Goal: Information Seeking & Learning: Learn about a topic

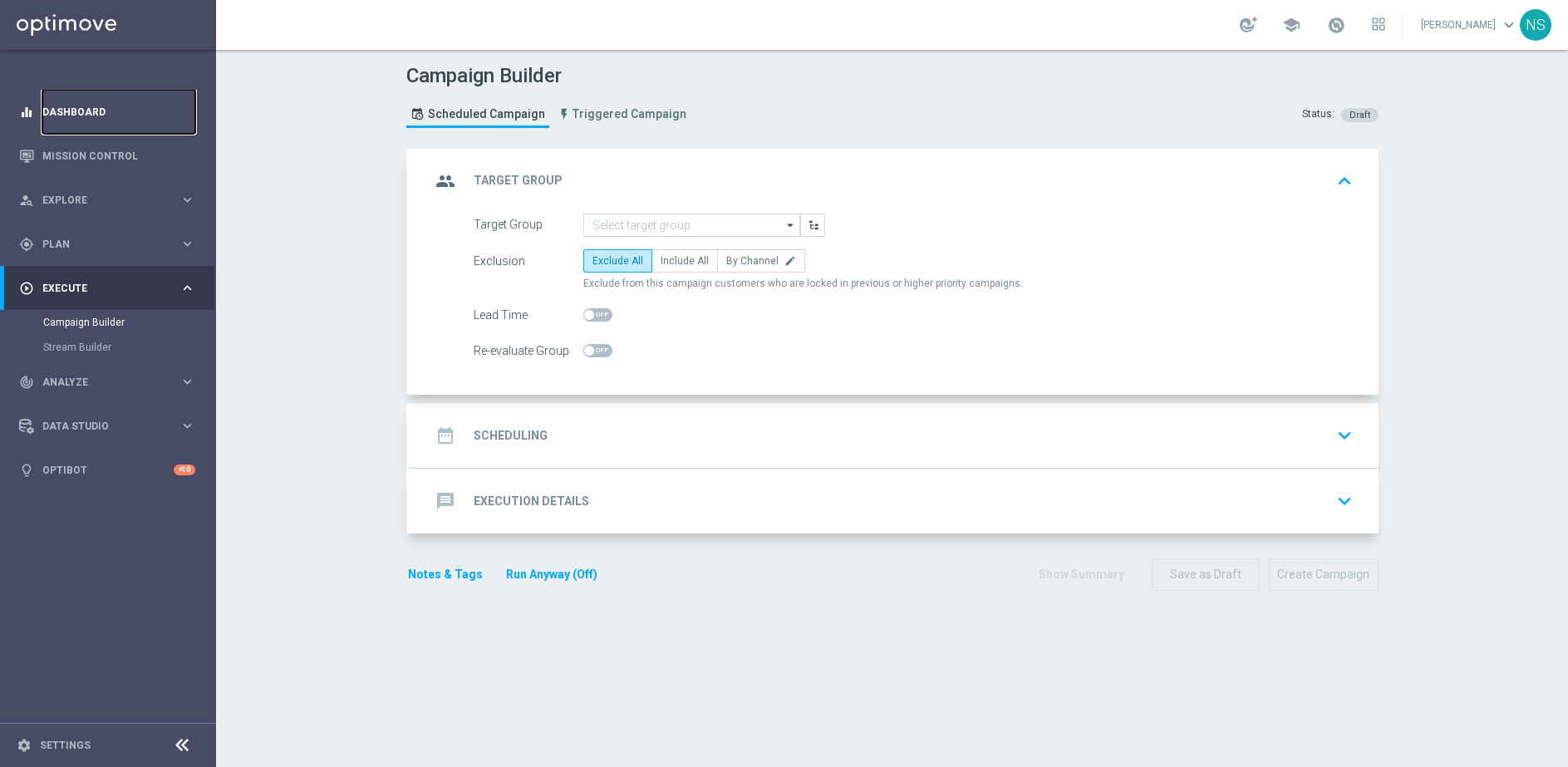
click at [123, 115] on link "Dashboard" at bounding box center [119, 112] width 153 height 44
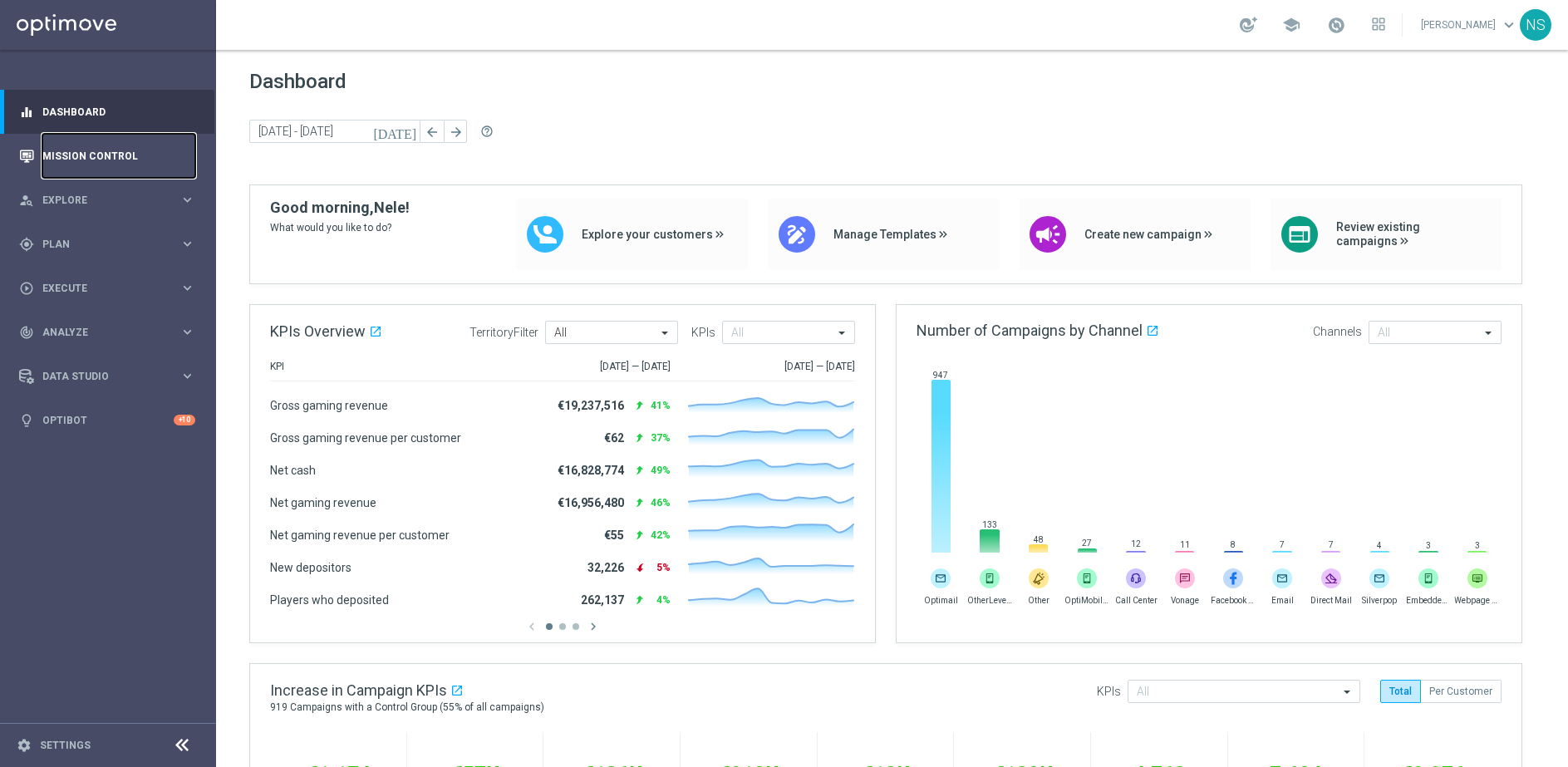
click at [123, 163] on link "Mission Control" at bounding box center [119, 156] width 153 height 44
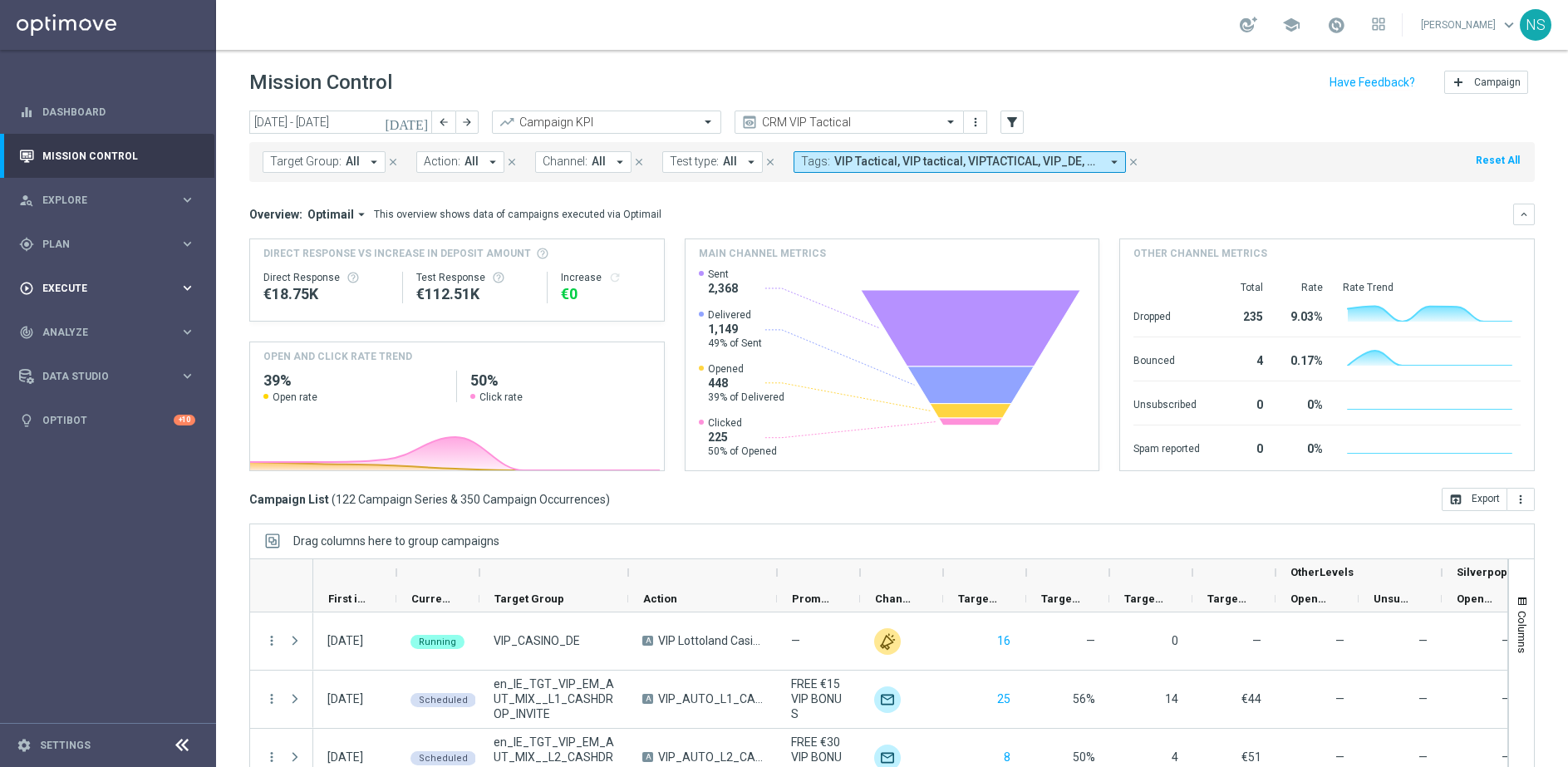
click at [72, 290] on span "Execute" at bounding box center [111, 288] width 137 height 10
click at [65, 236] on div "gps_fixed Plan" at bounding box center [99, 244] width 161 height 15
click at [75, 283] on link "Target Groups" at bounding box center [108, 278] width 130 height 13
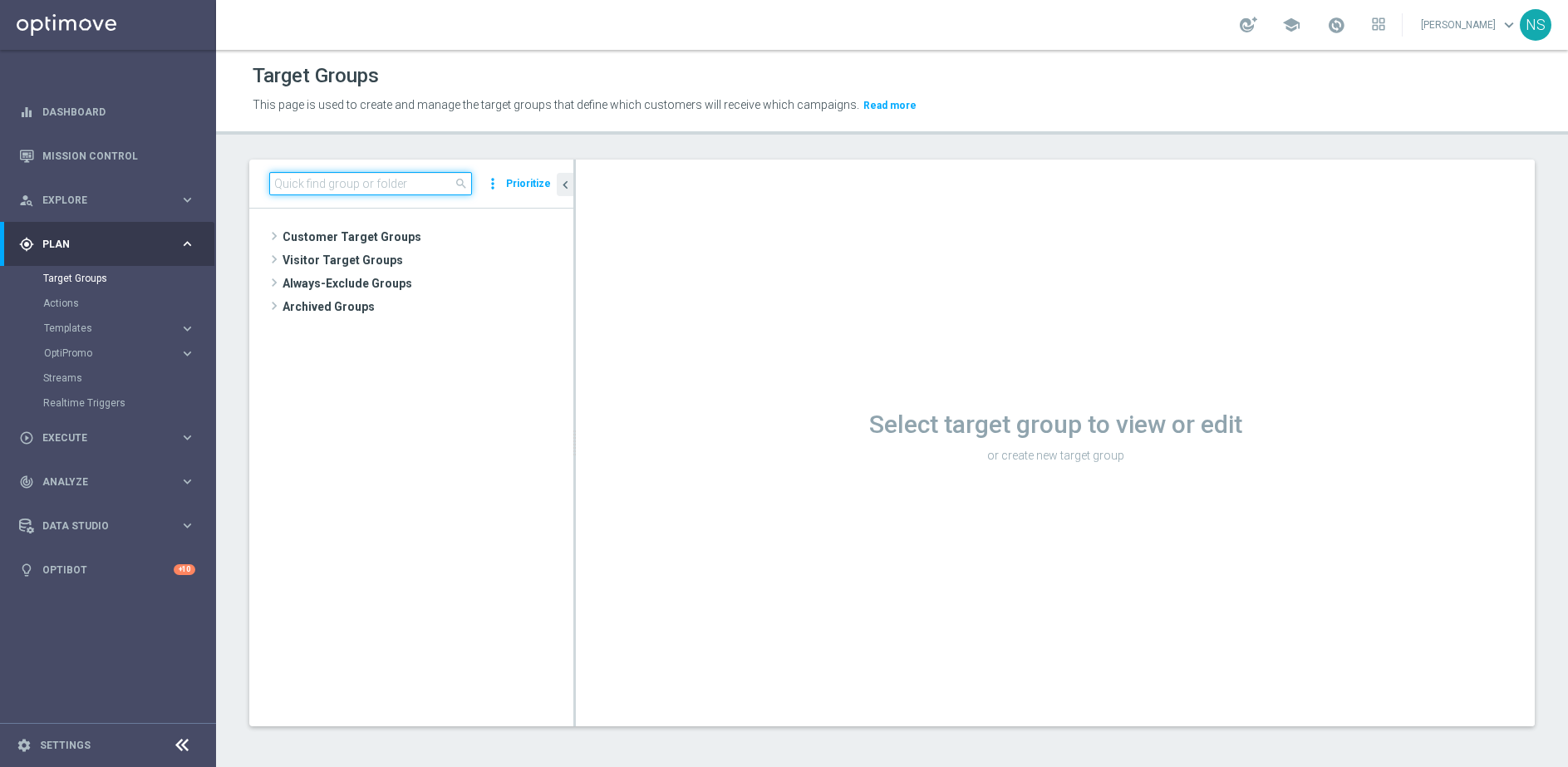
click at [336, 190] on input at bounding box center [371, 183] width 203 height 24
paste input "de_all_TGT_VIP_EM_TAC_SP__GHOST_PROMO_TARGET_BUNDLE_ALL_PLAYERS"
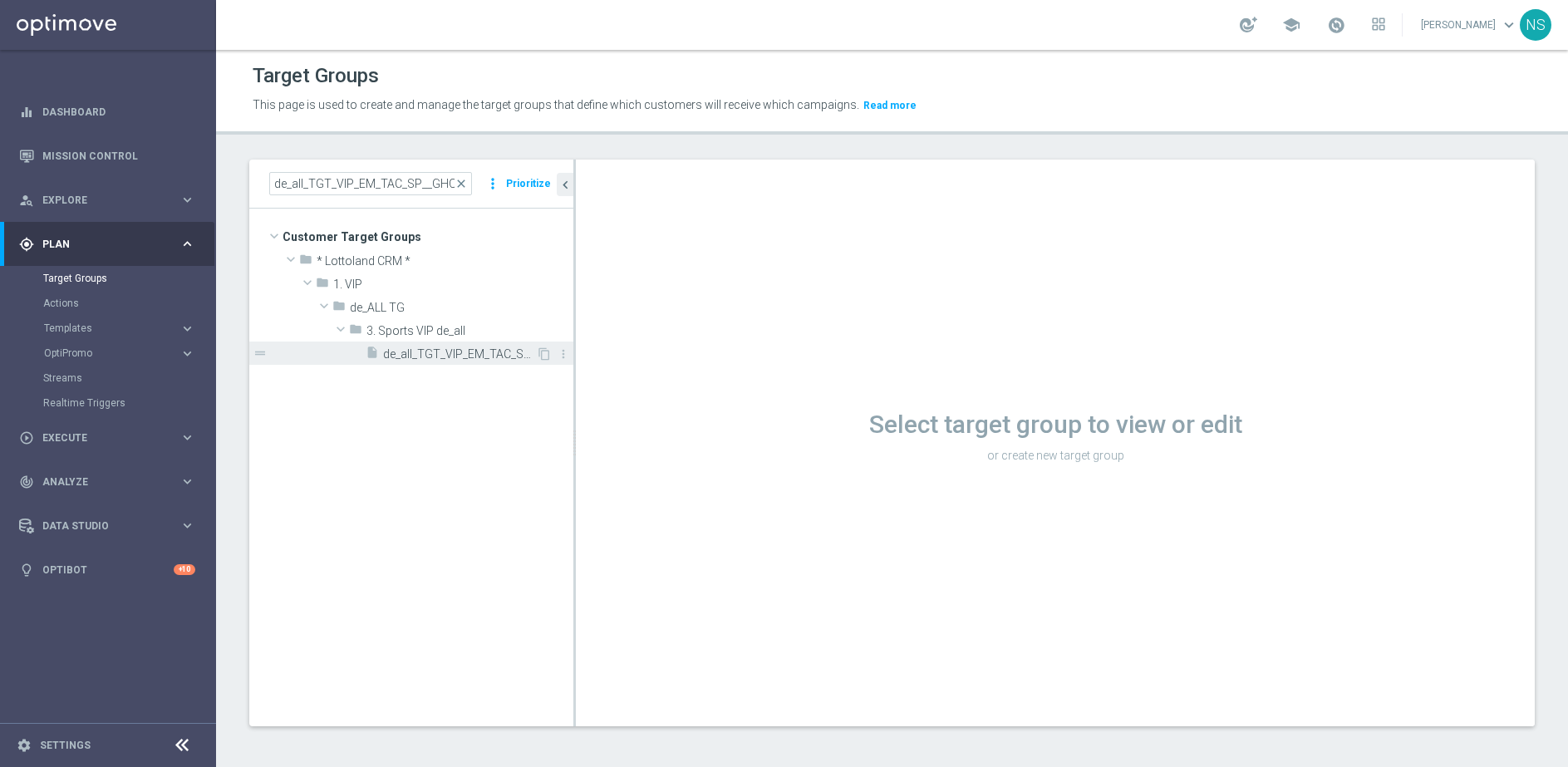
click at [448, 355] on span "de_all_TGT_VIP_EM_TAC_SP__GHOST_PROMO_TARGET_BUNDLE_ALL_PLAYERS" at bounding box center [459, 354] width 153 height 14
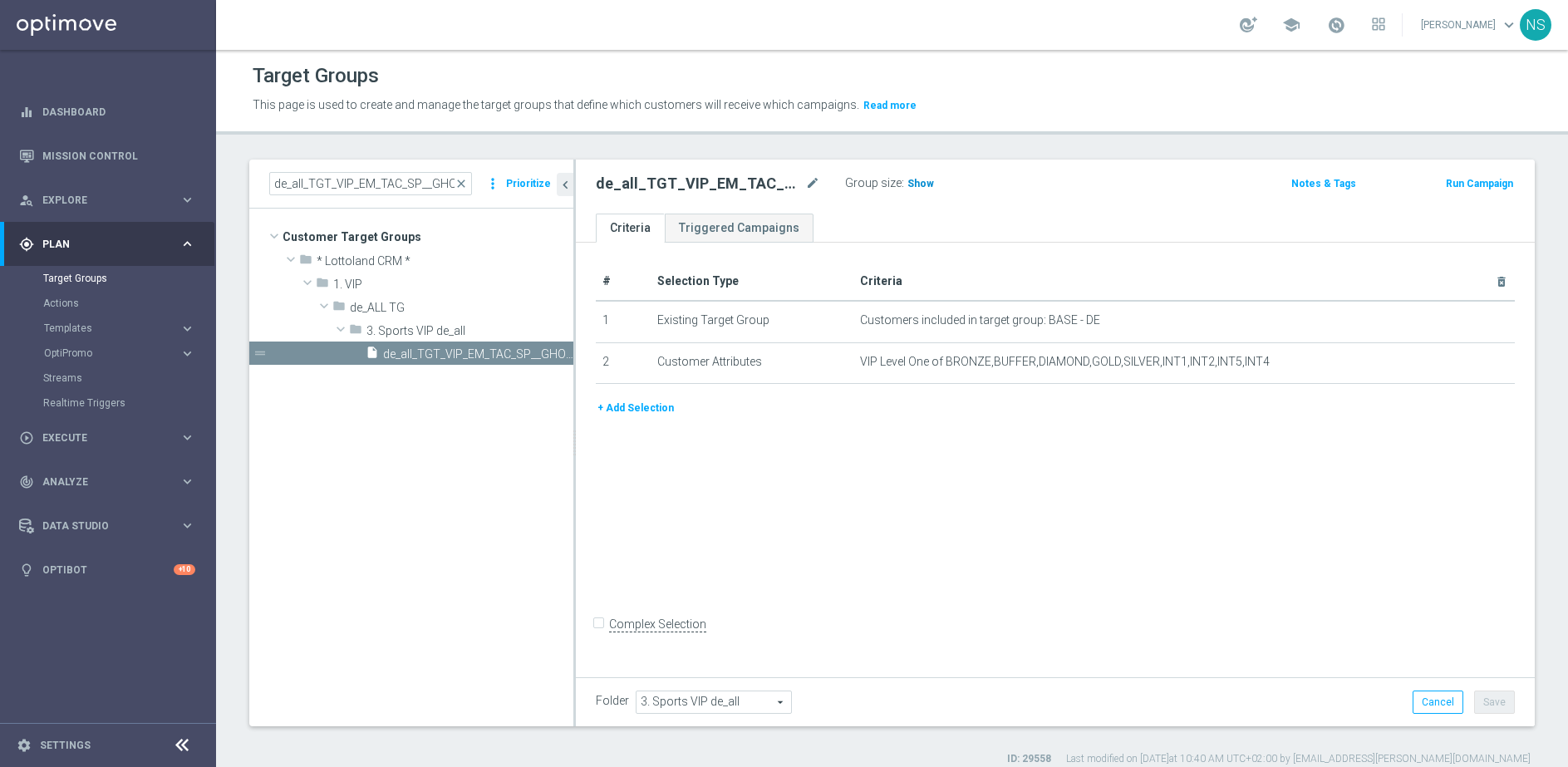
click at [916, 177] on h3 "Show" at bounding box center [921, 183] width 30 height 18
click at [918, 183] on span "2,618" at bounding box center [923, 185] width 29 height 16
click at [353, 187] on input "de_all_TGT_VIP_EM_TAC_SP__GHOST_PROMO_TARGET_BUNDLE_ALL_PLAYERS" at bounding box center [371, 183] width 203 height 24
paste input "AT"
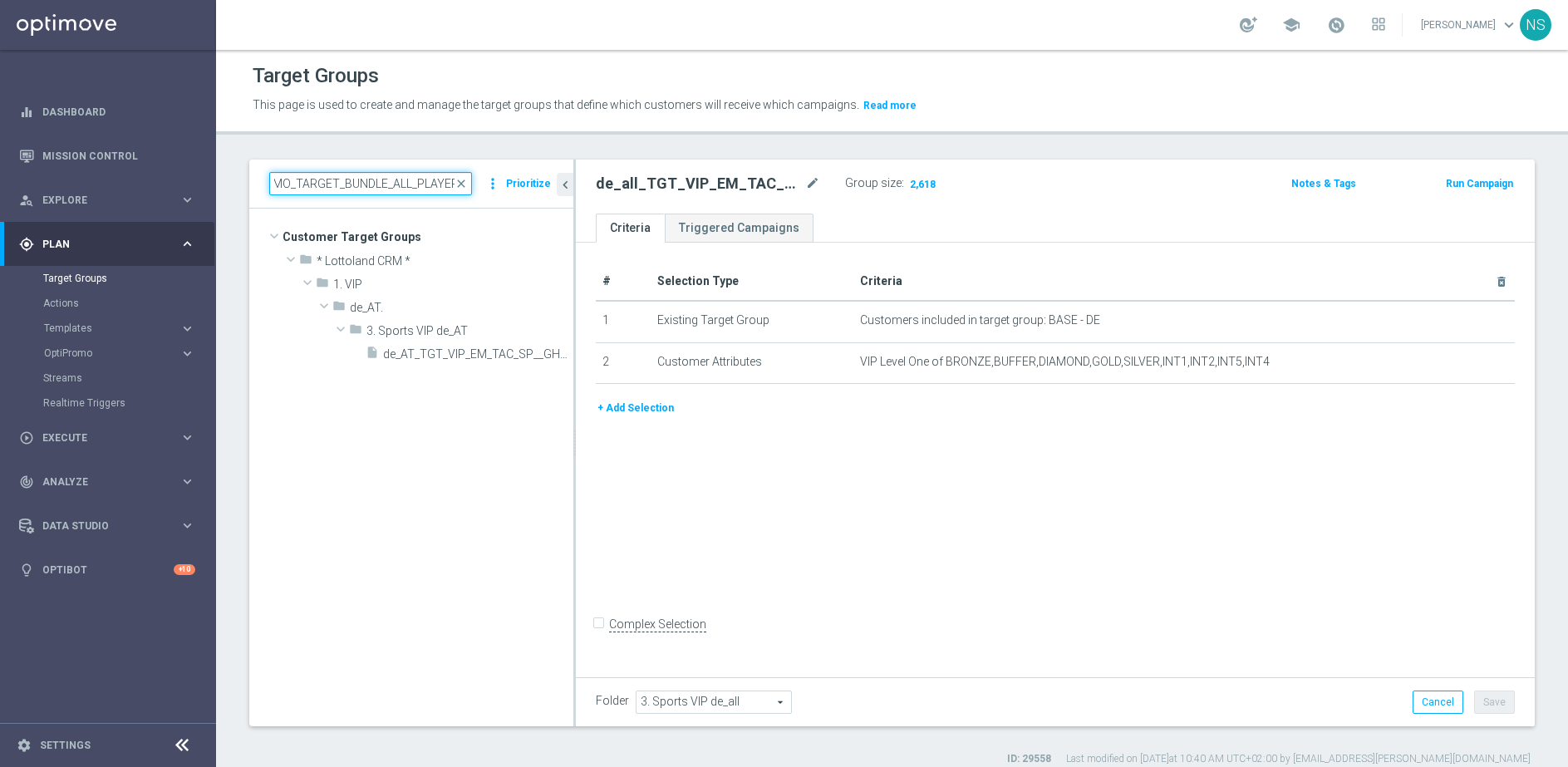
type input "de_AT_TGT_VIP_EM_TAC_SP__GHOST_PROMO_TARGET_BUNDLE_ALL_PLAYERS"
click at [440, 349] on span "de_AT_TGT_VIP_EM_TAC_SP__GHOST_PROMO_TARGET_BUNDLE_ALL_PLAYERS" at bounding box center [459, 354] width 153 height 14
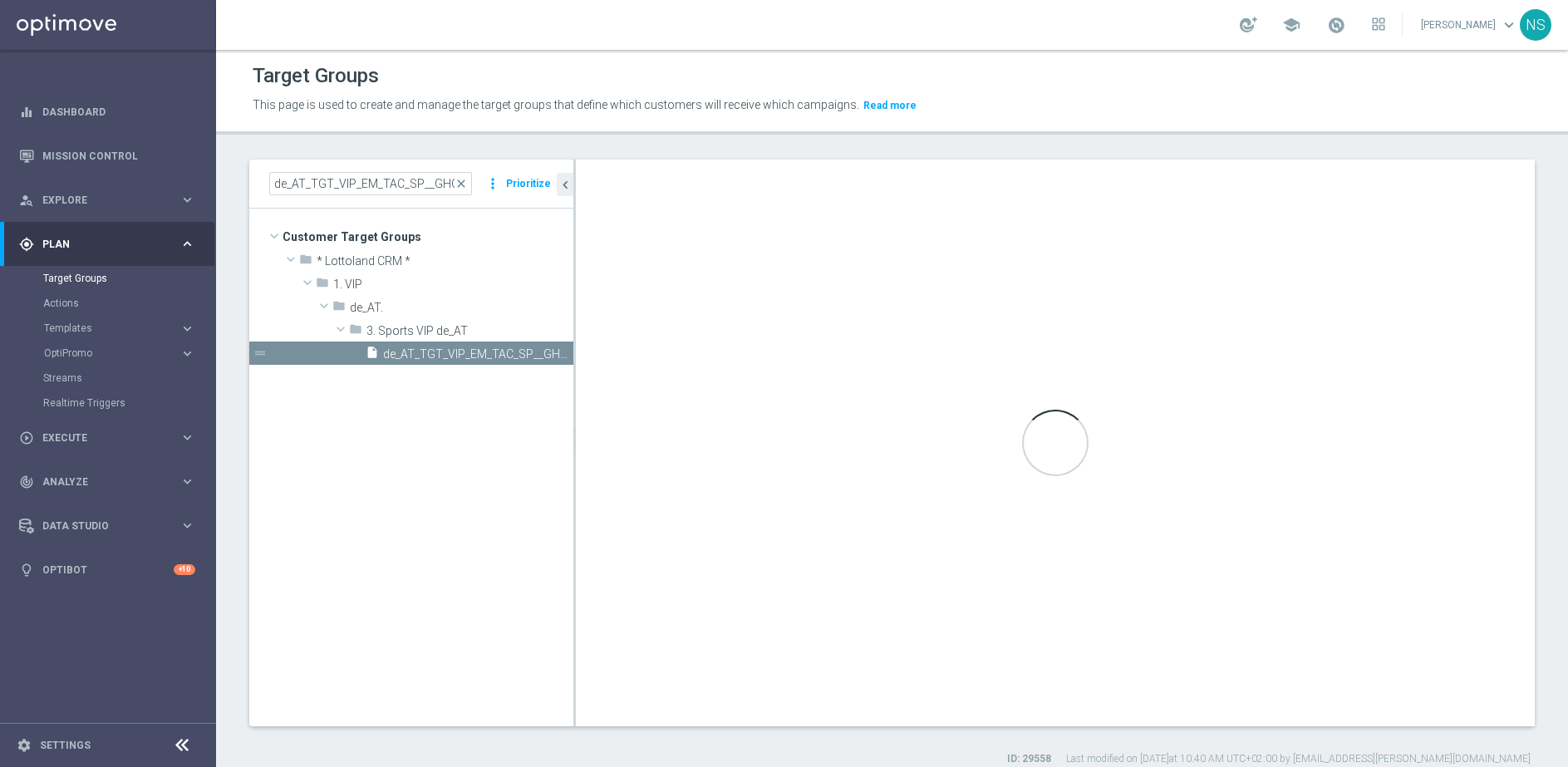
type input "3. Sports VIP de_AT"
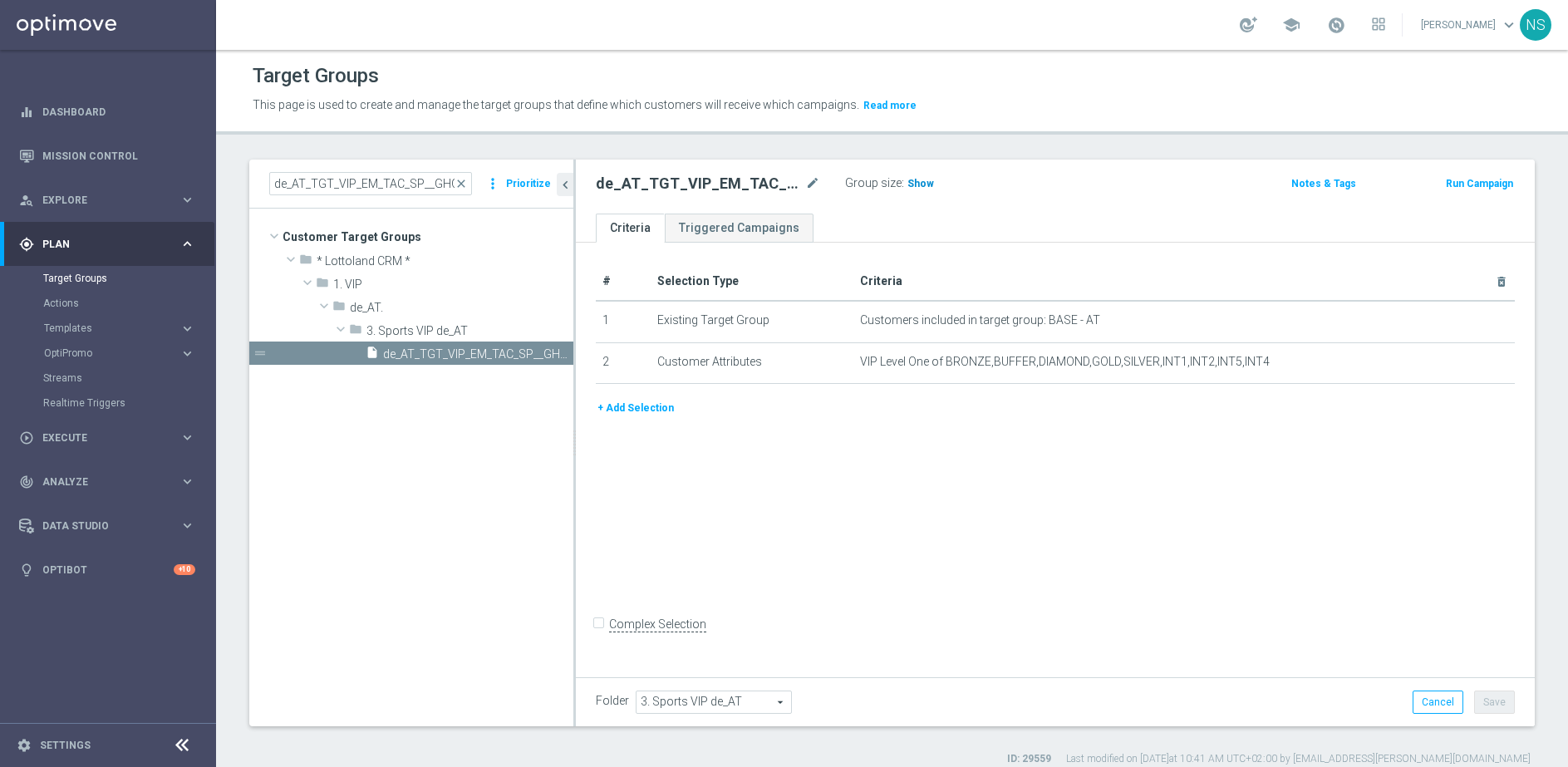
click at [916, 185] on span "Show" at bounding box center [921, 183] width 27 height 11
click at [921, 186] on span "1,136" at bounding box center [923, 185] width 29 height 16
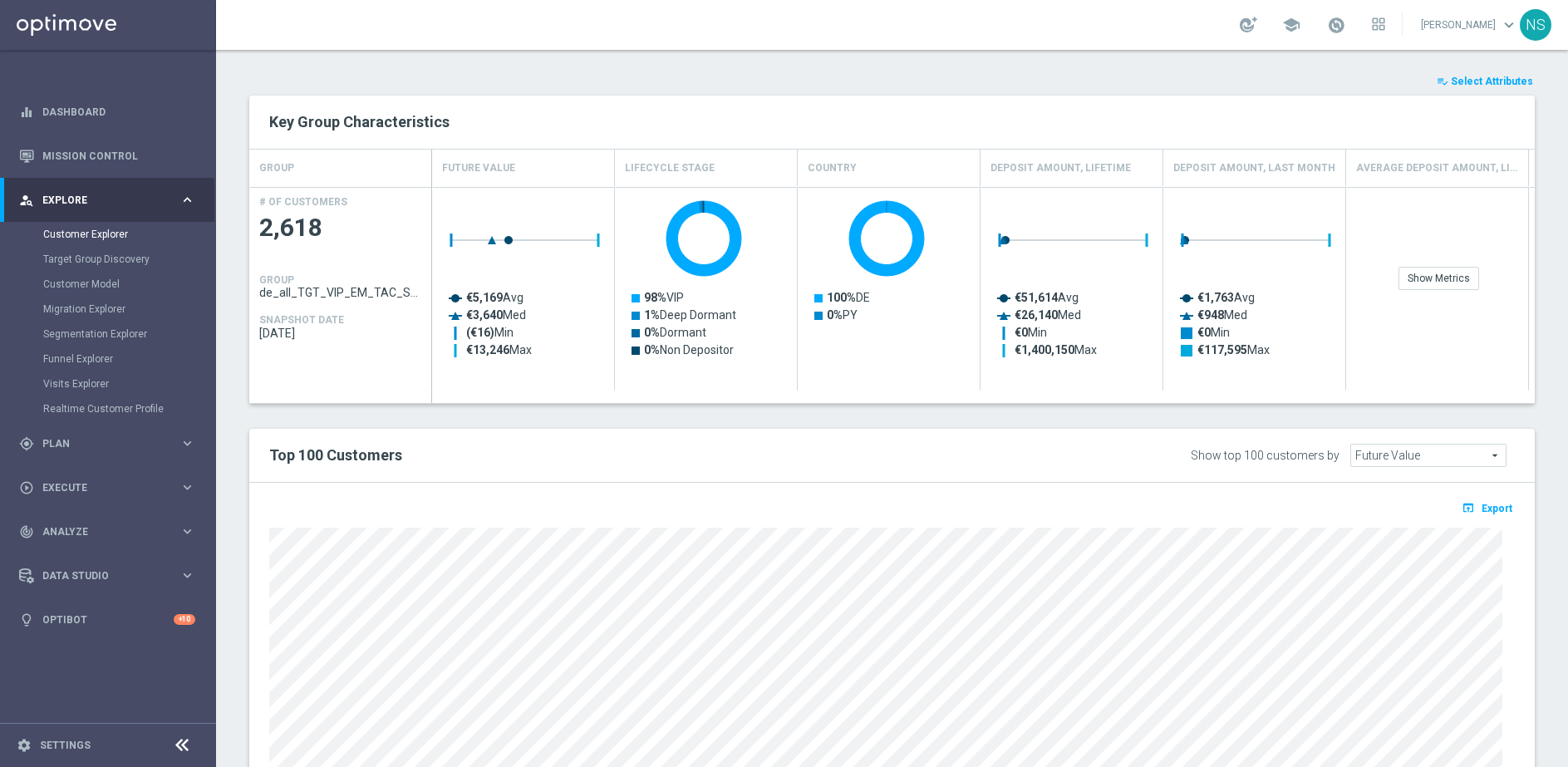
scroll to position [605, 0]
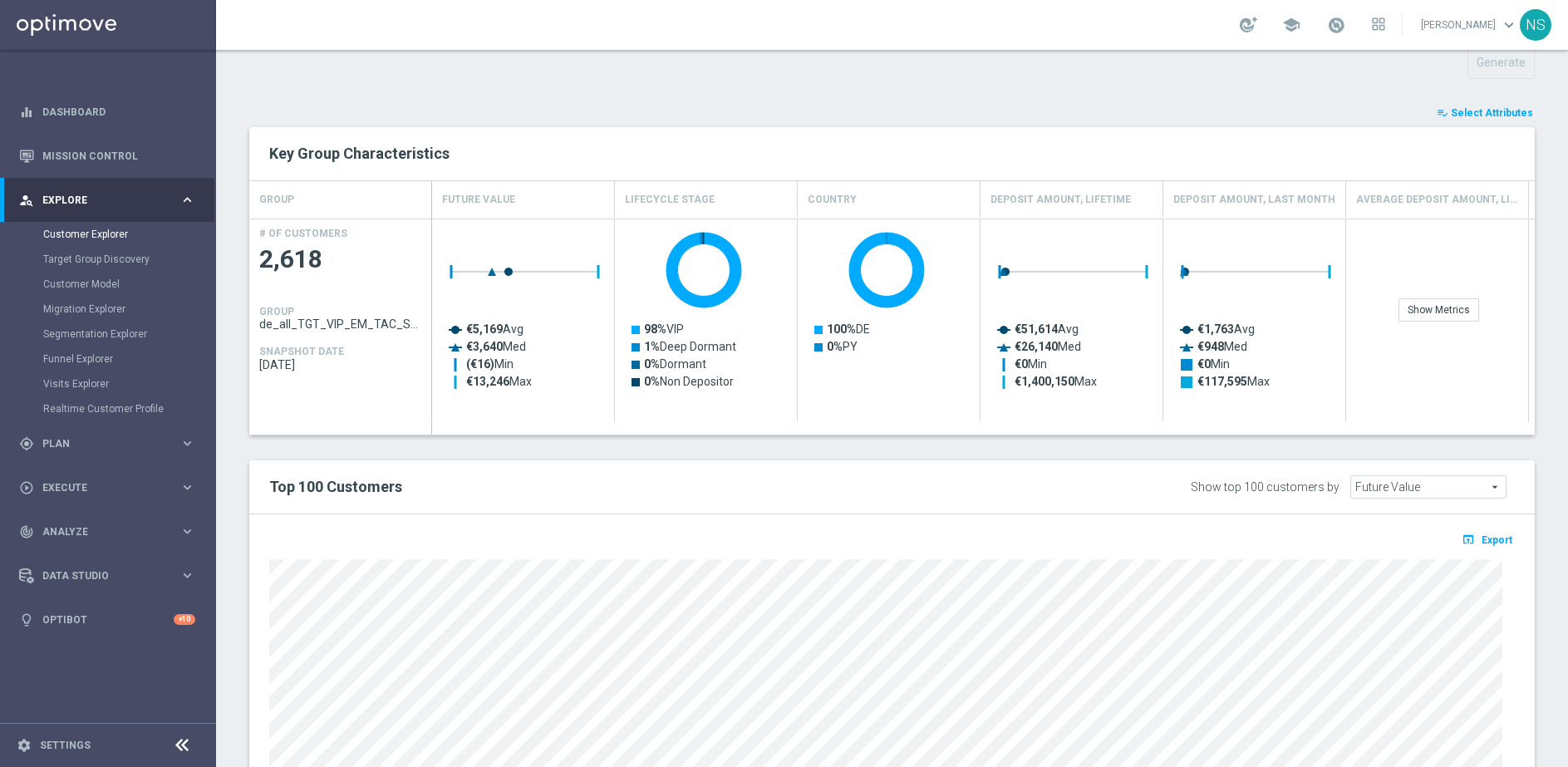
click at [1466, 113] on span "Select Attributes" at bounding box center [1492, 113] width 83 height 11
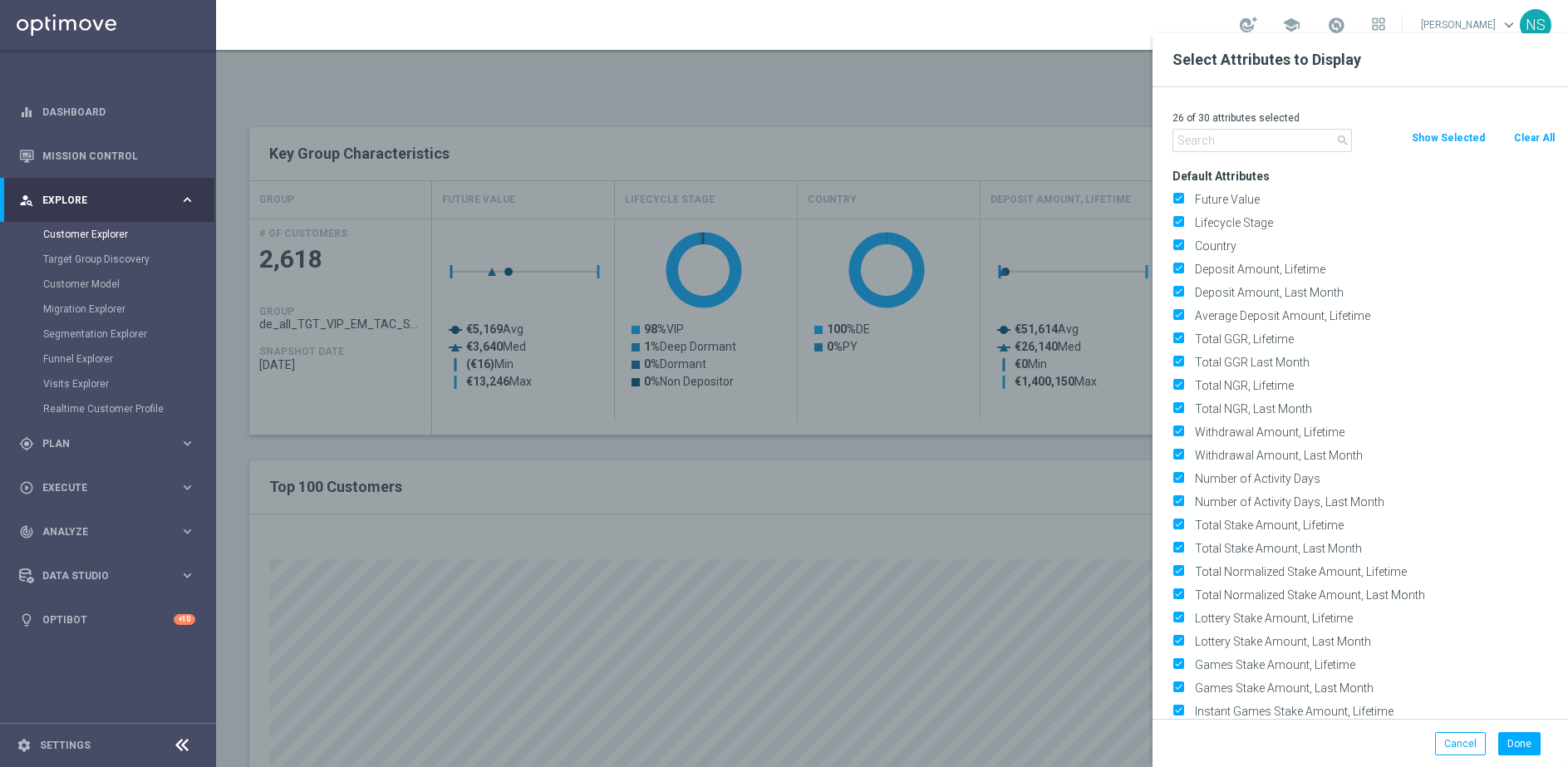
click at [1530, 137] on button "Clear All" at bounding box center [1535, 138] width 44 height 18
checkbox input "false"
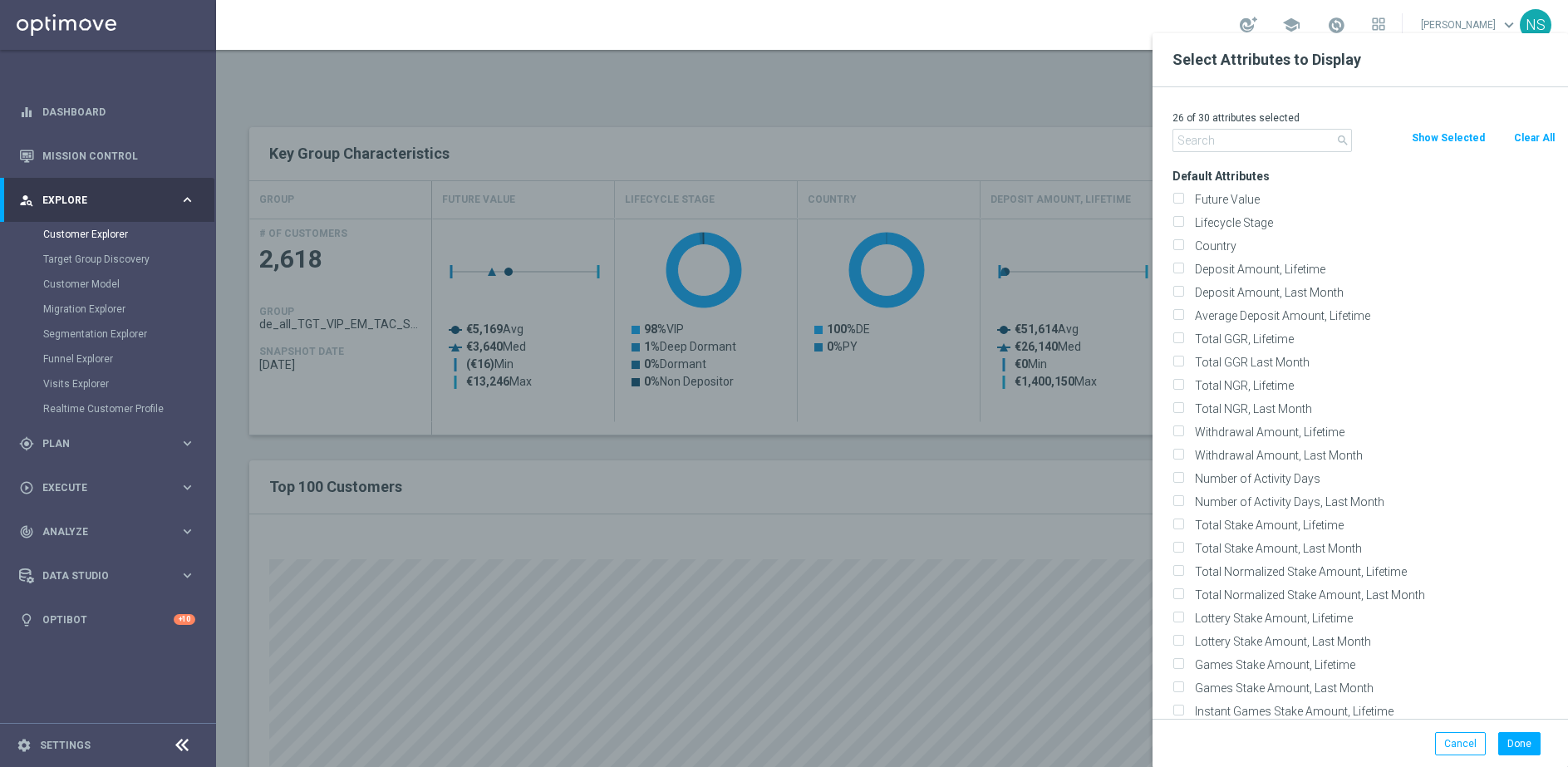
checkbox input "false"
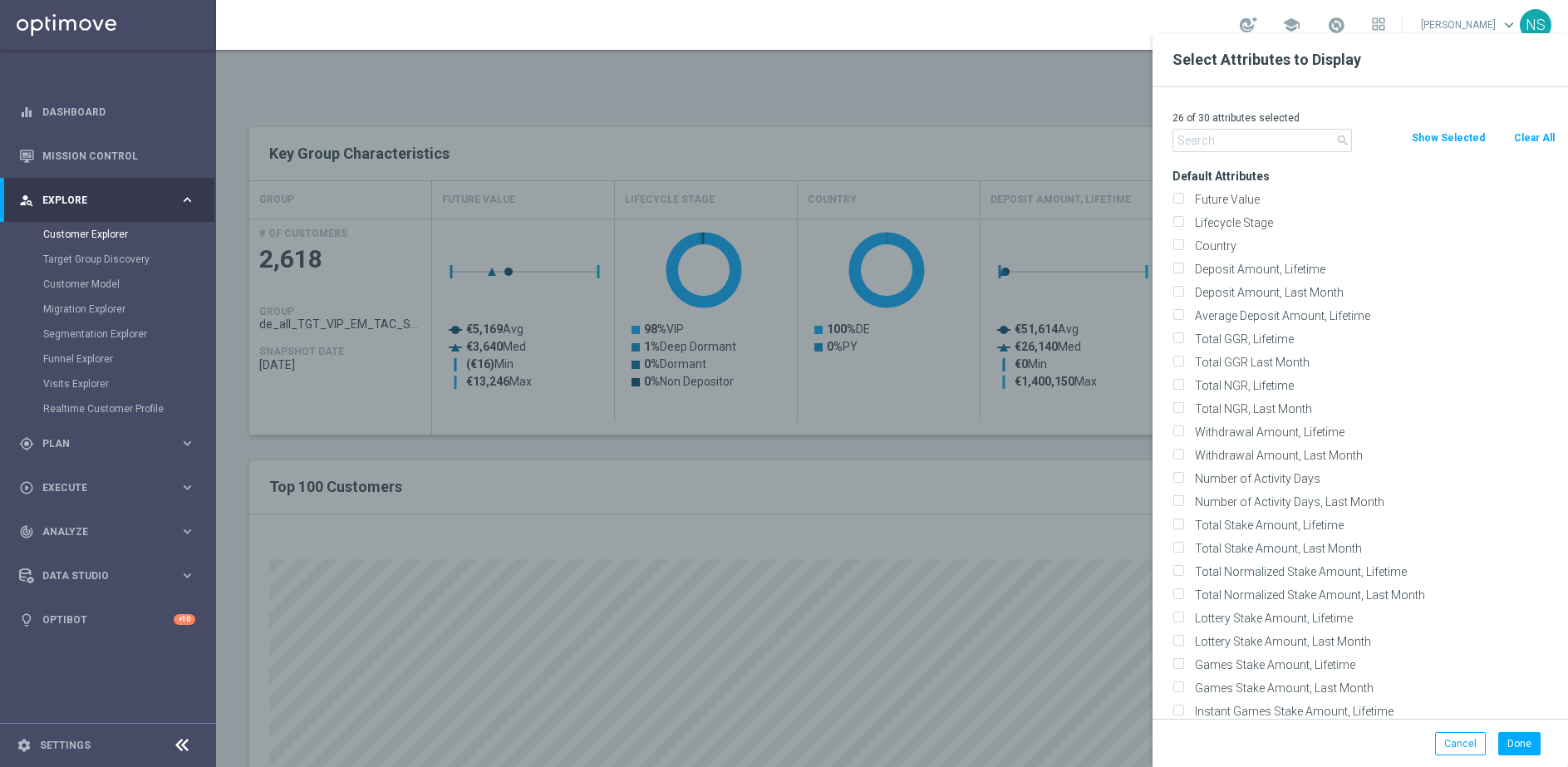
checkbox input "false"
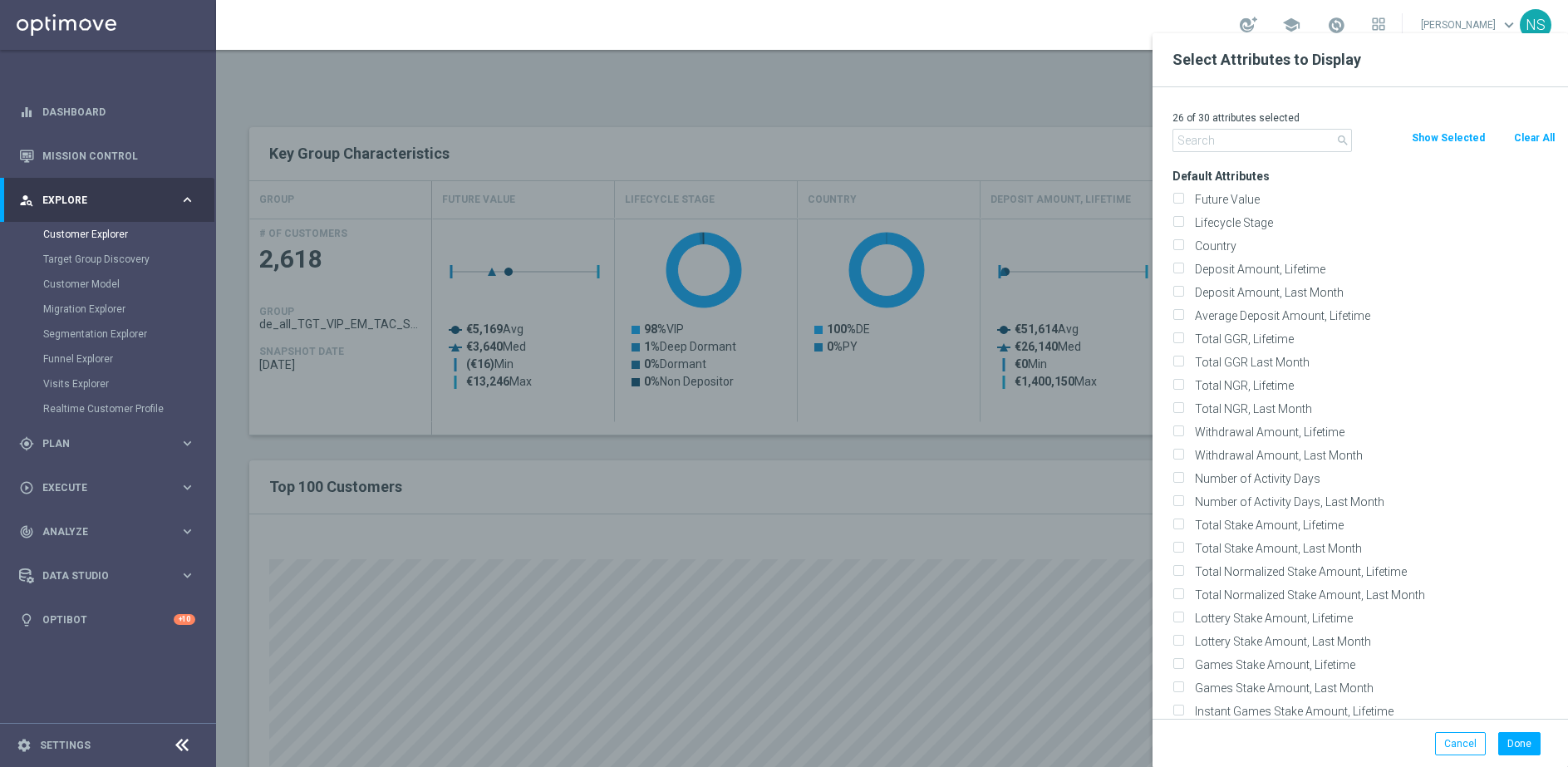
checkbox input "false"
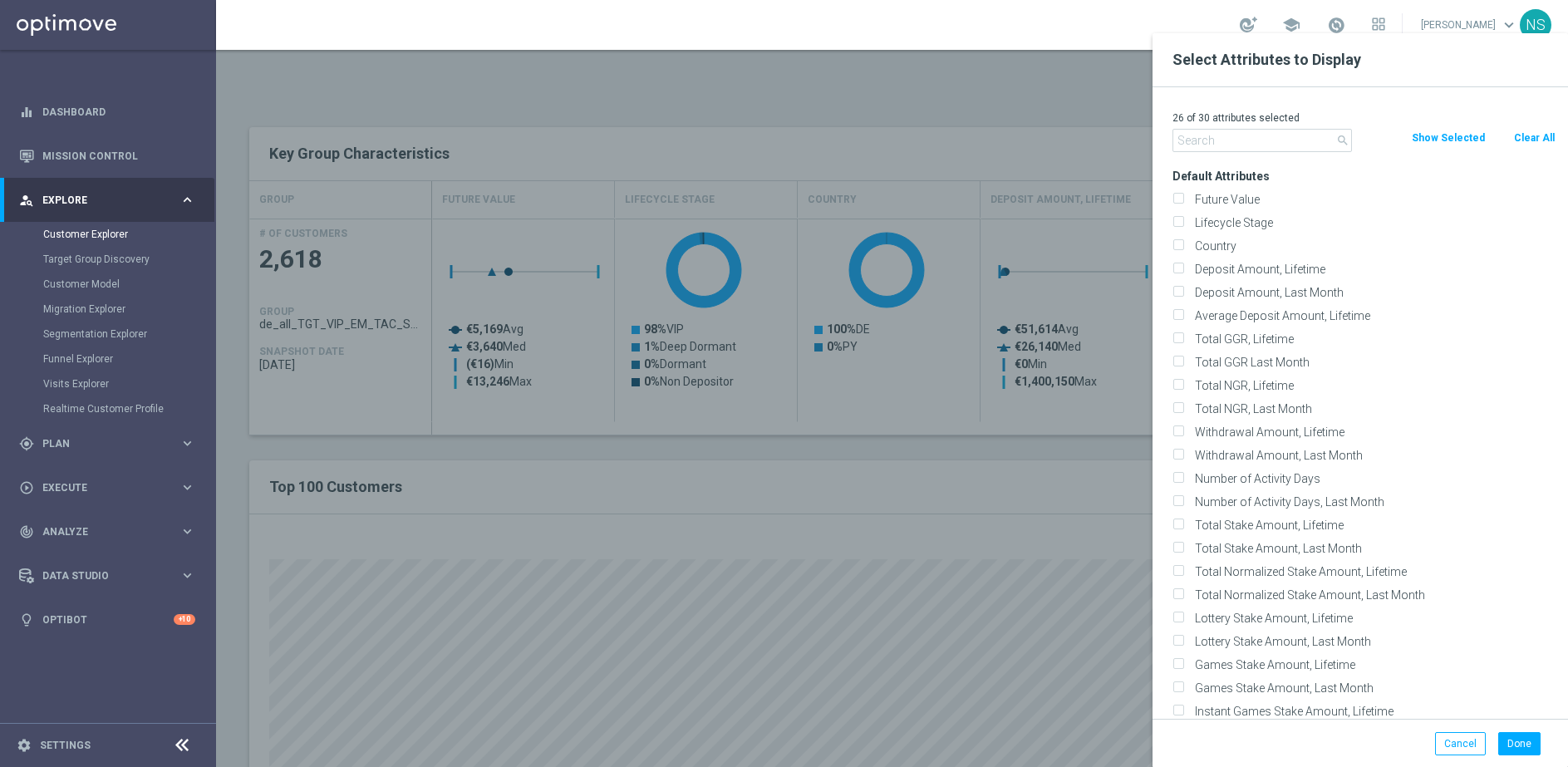
checkbox input "false"
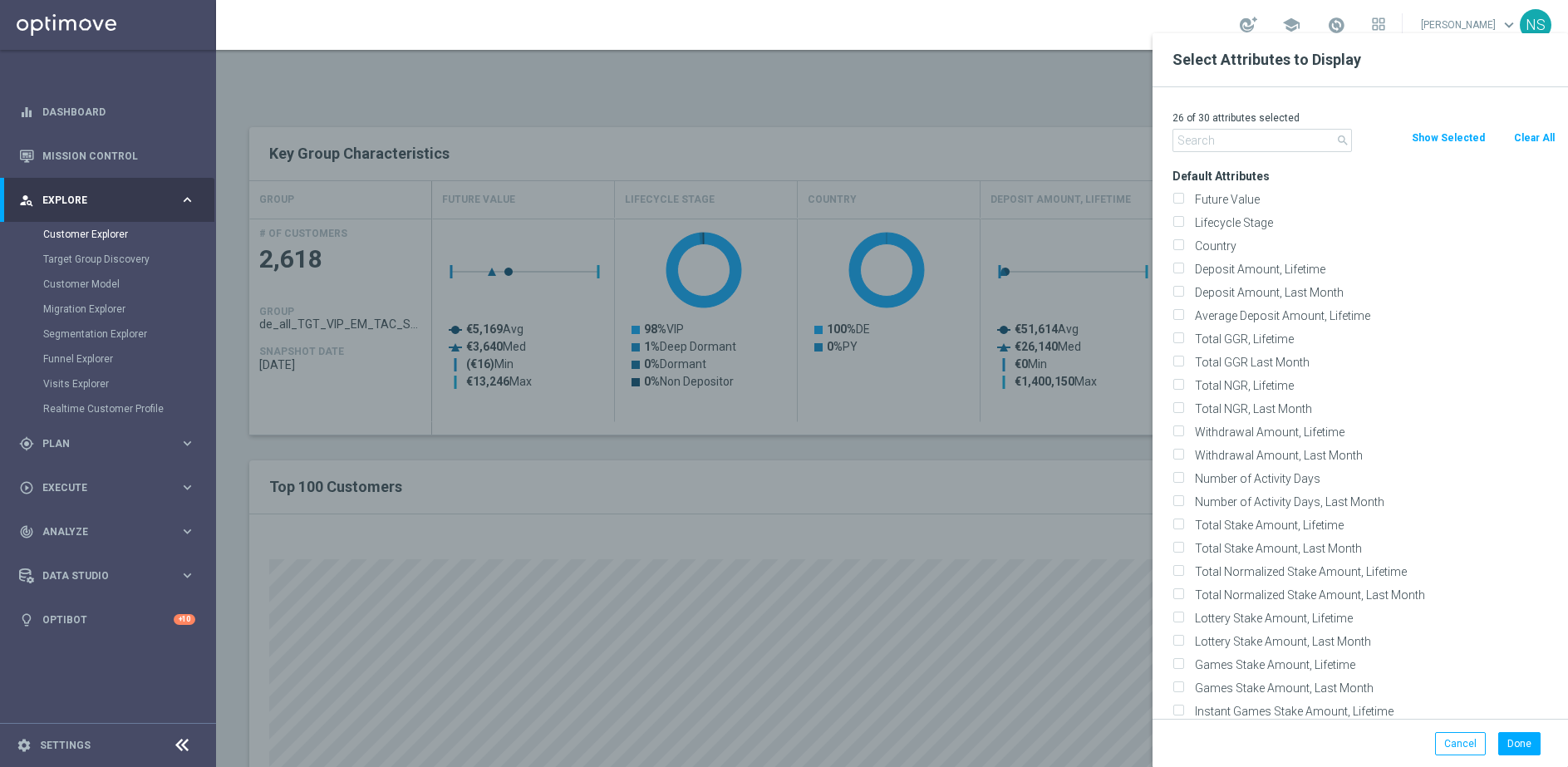
checkbox input "false"
click at [1207, 209] on div "Future Value" at bounding box center [1365, 199] width 408 height 24
click at [1206, 202] on label "Future Value" at bounding box center [1372, 199] width 367 height 15
click at [1183, 202] on input "Future Value" at bounding box center [1178, 201] width 10 height 10
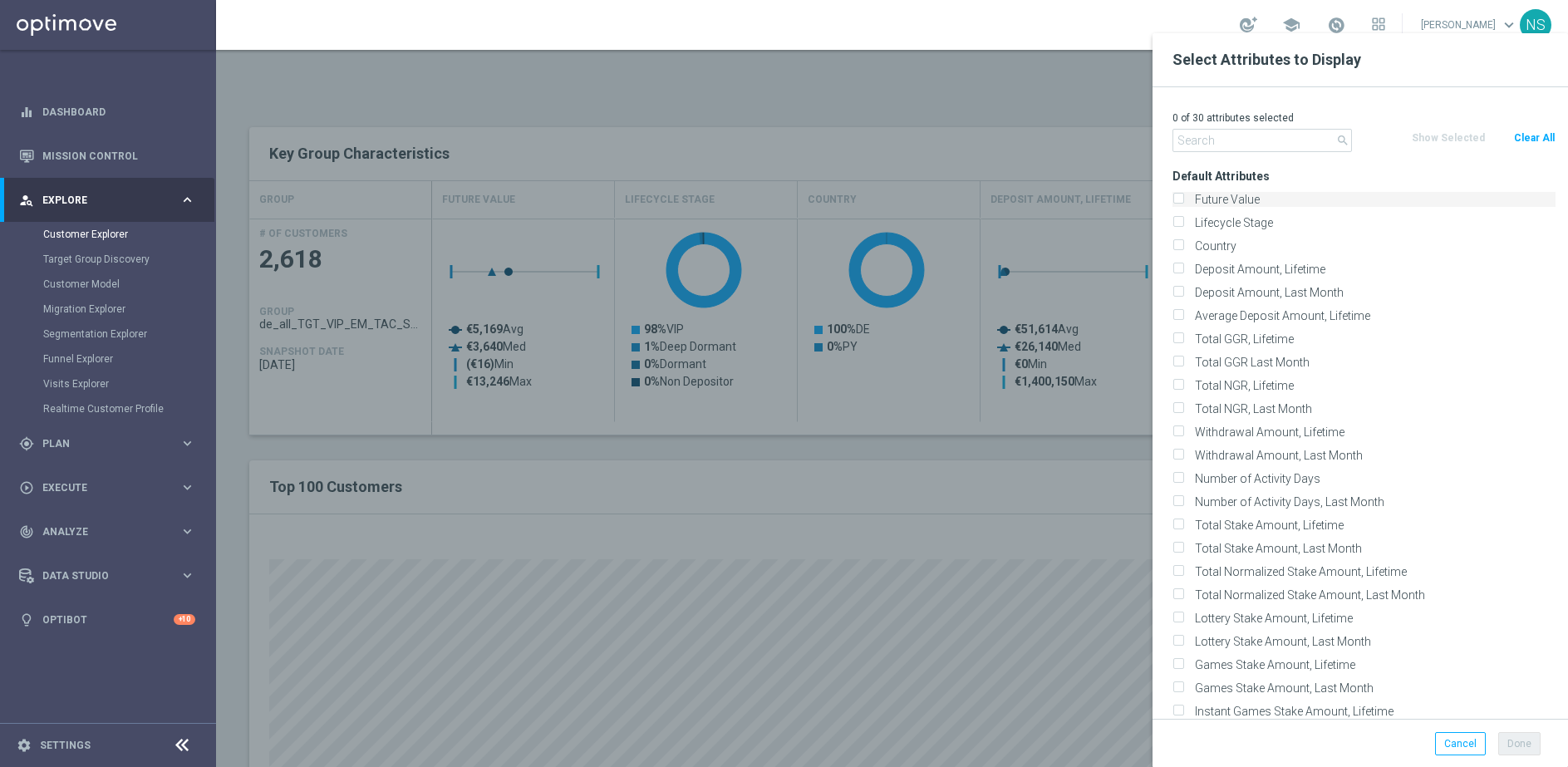
checkbox input "true"
click at [1524, 745] on button "Done" at bounding box center [1520, 743] width 43 height 24
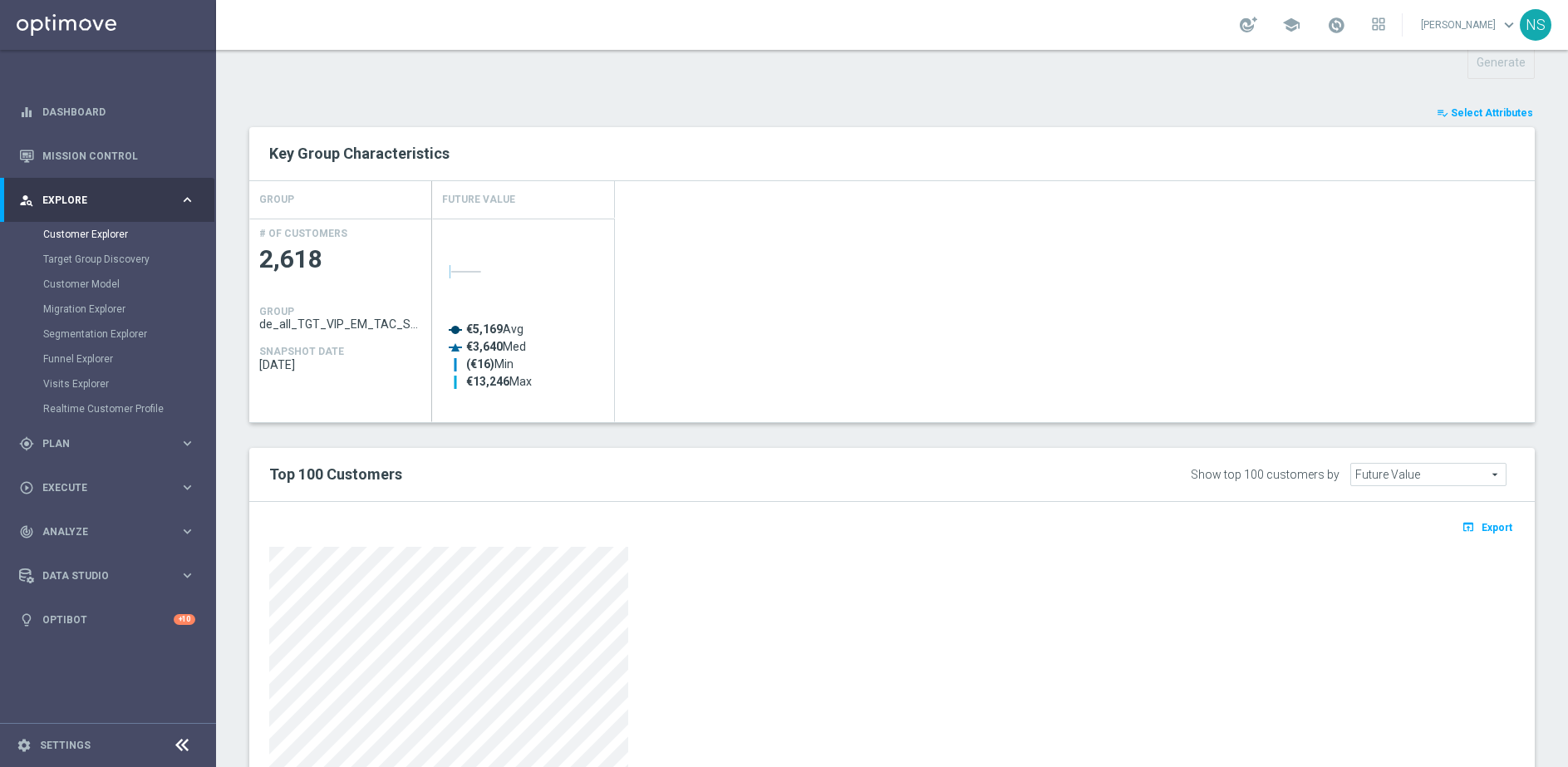
click at [983, 416] on div "Created with Highcharts 9.3.3 €5,169 Avg €3,640 Med (€16) Min €13,246 Max" at bounding box center [983, 320] width 1103 height 203
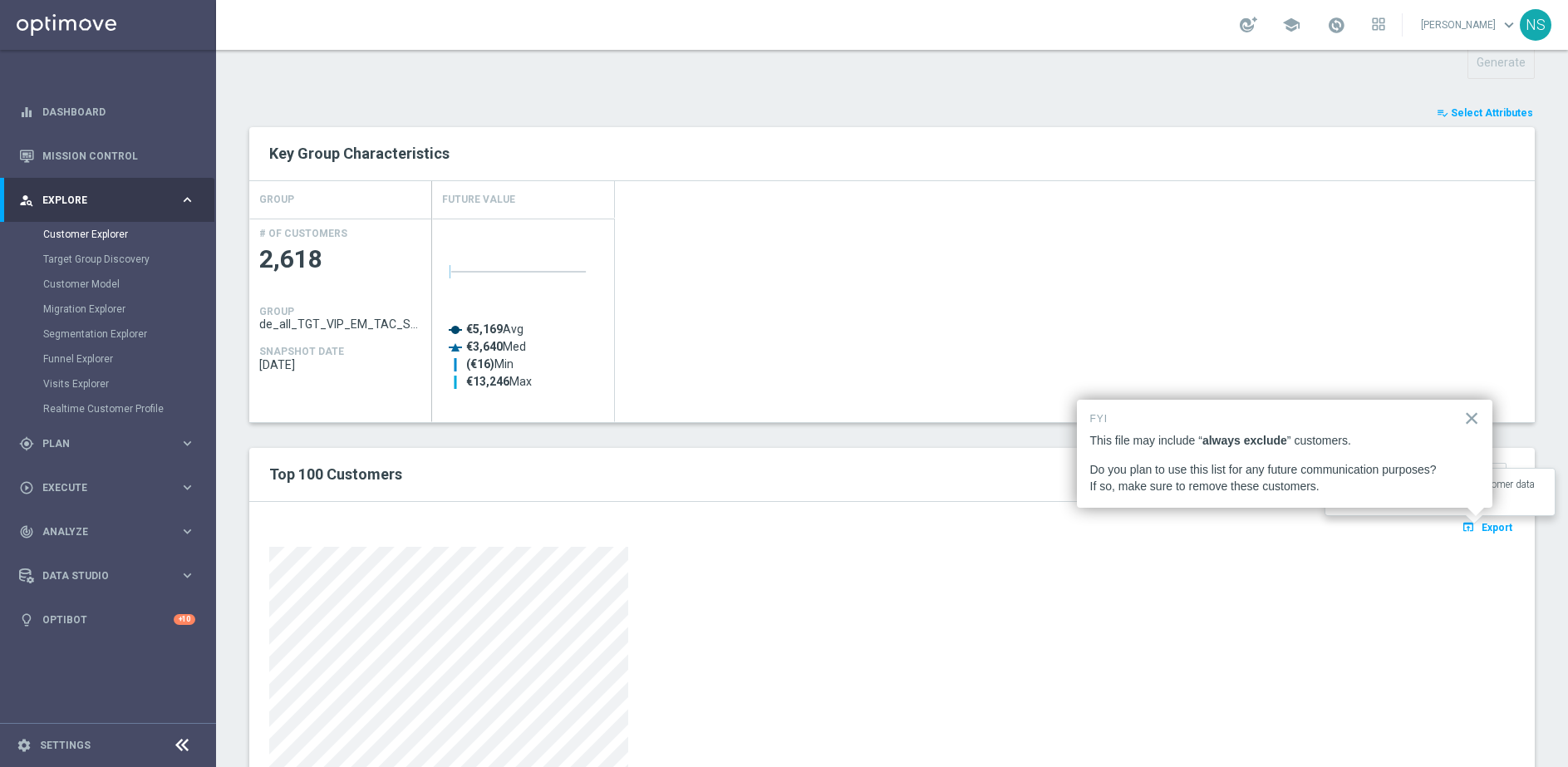
click at [1482, 528] on span "Export" at bounding box center [1497, 528] width 30 height 11
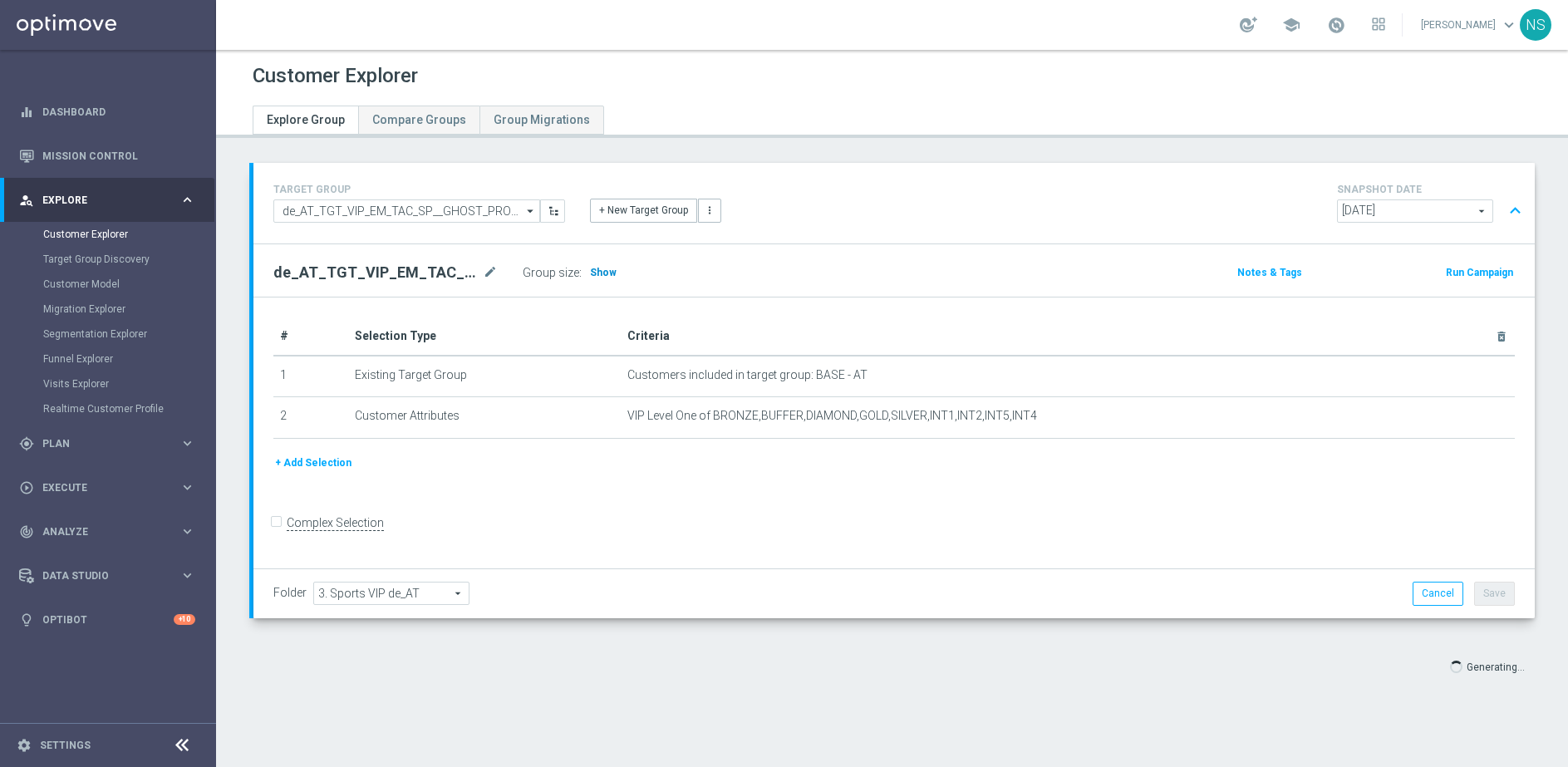
click at [599, 270] on span "Show" at bounding box center [603, 272] width 27 height 11
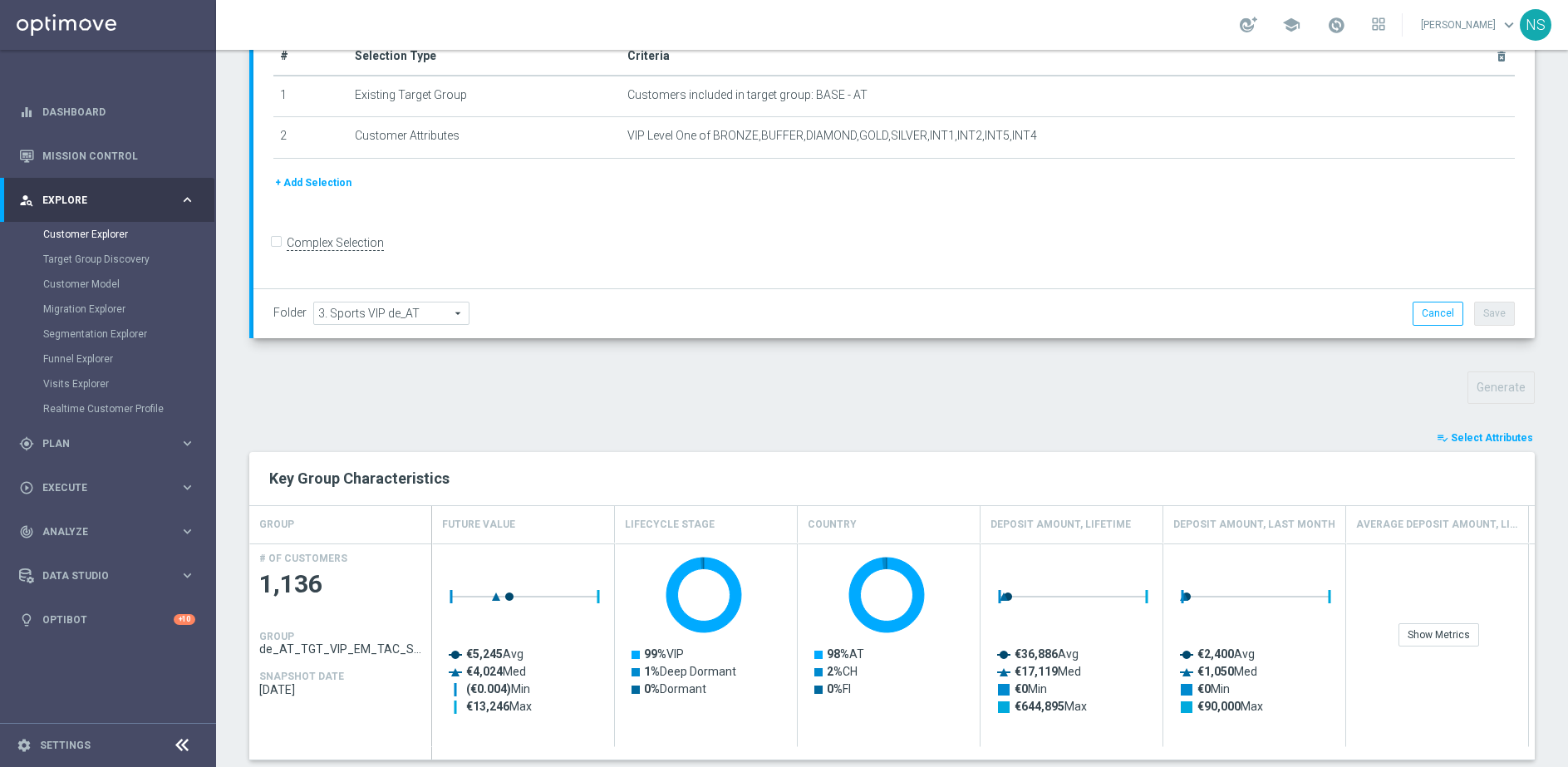
scroll to position [799, 0]
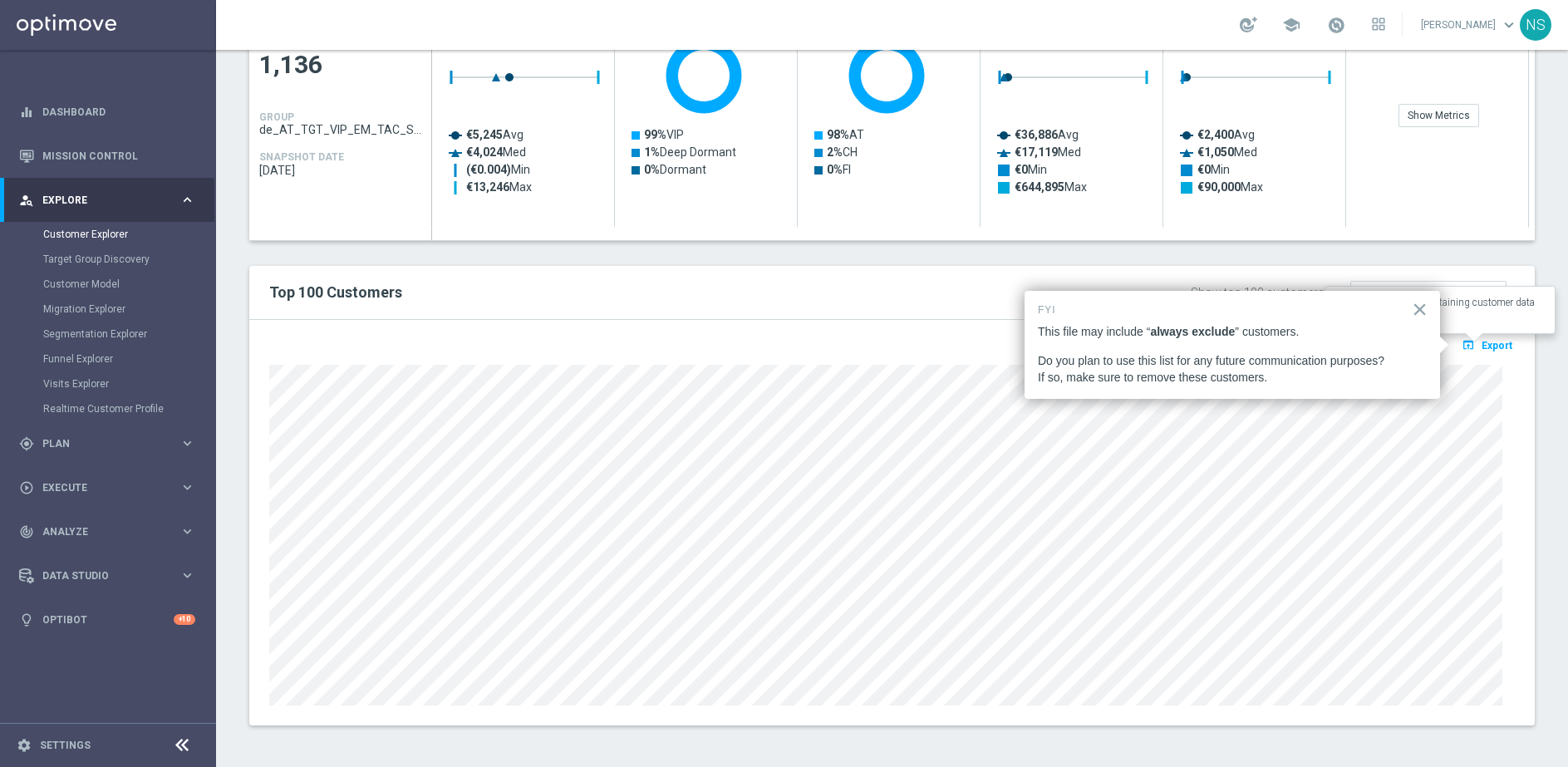
click at [1480, 354] on button "open_in_browser Export" at bounding box center [1487, 345] width 56 height 22
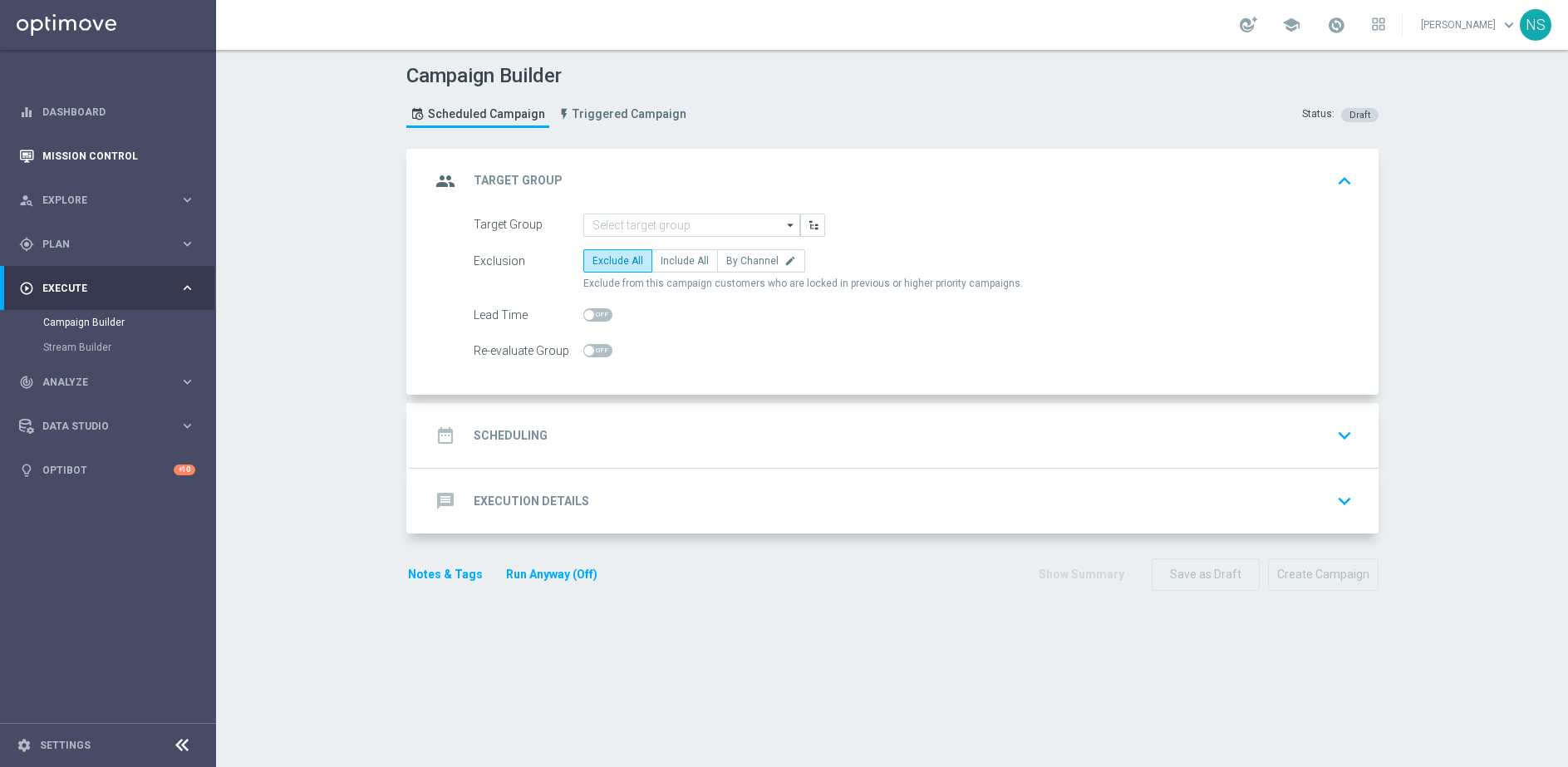
click at [40, 135] on div "Mission Control" at bounding box center [107, 156] width 177 height 44
